Goal: Check status: Check status

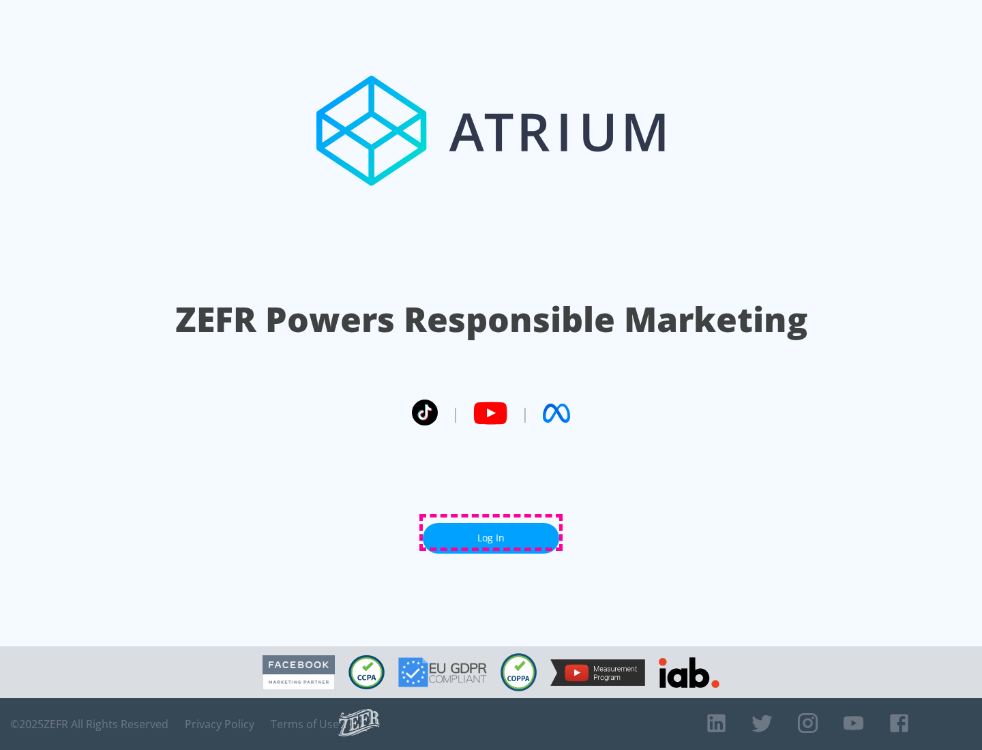
click at [491, 532] on link "Log In" at bounding box center [491, 538] width 136 height 31
